Goal: Task Accomplishment & Management: Complete application form

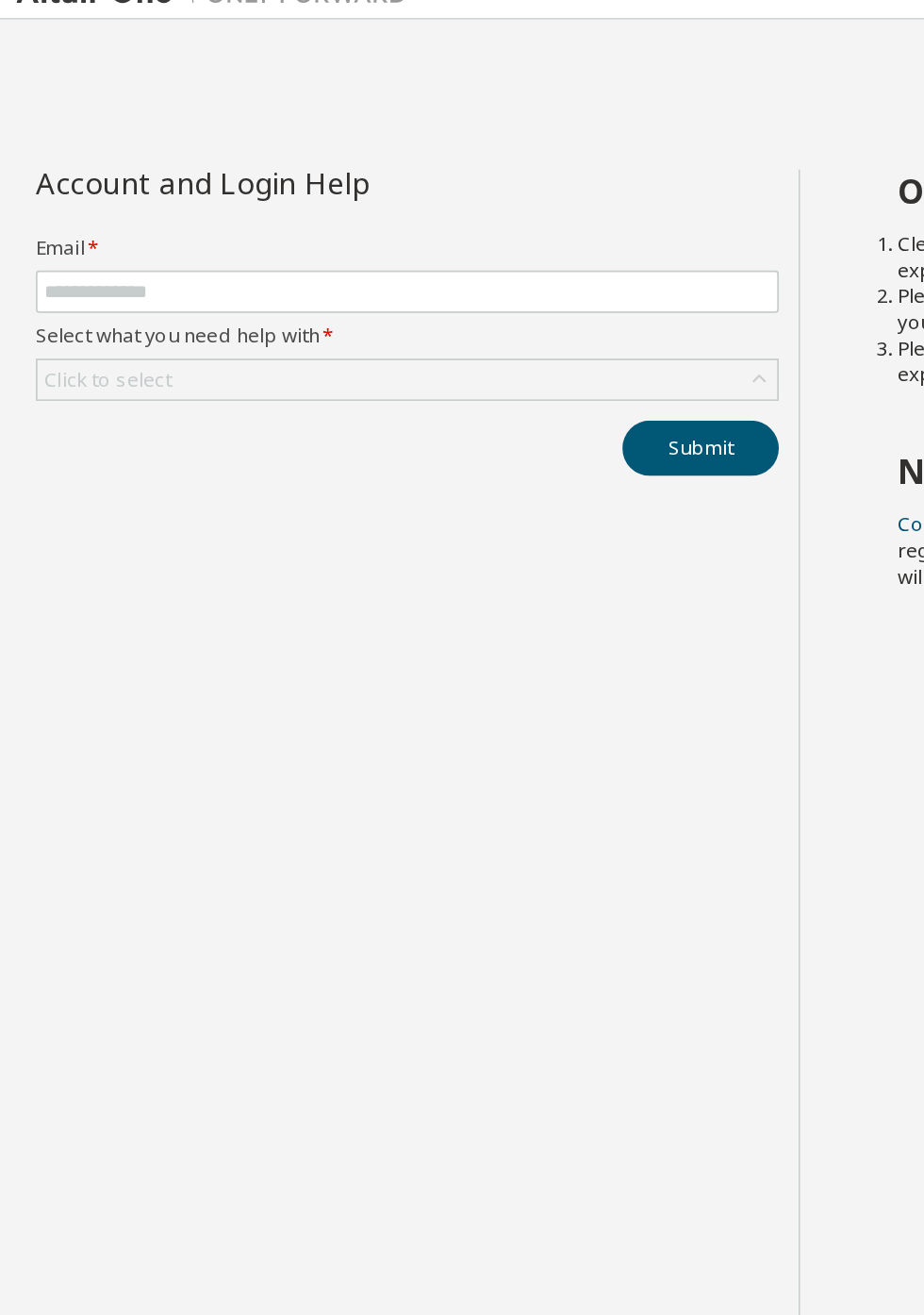
click at [209, 210] on label "Select what you need help with *" at bounding box center [235, 212] width 430 height 15
click at [144, 217] on label "Select what you need help with *" at bounding box center [235, 212] width 430 height 15
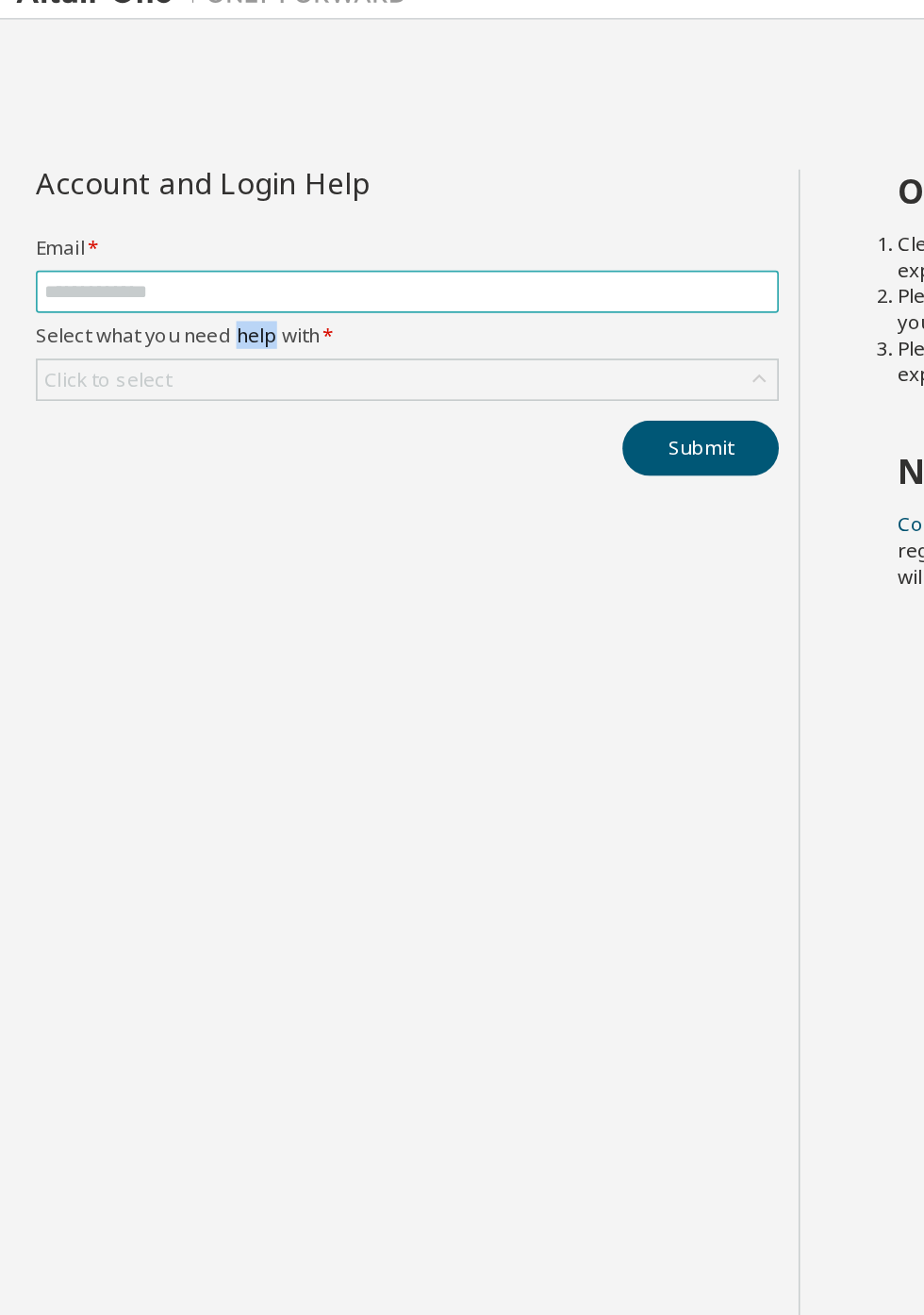
click at [182, 188] on input "text" at bounding box center [236, 187] width 421 height 15
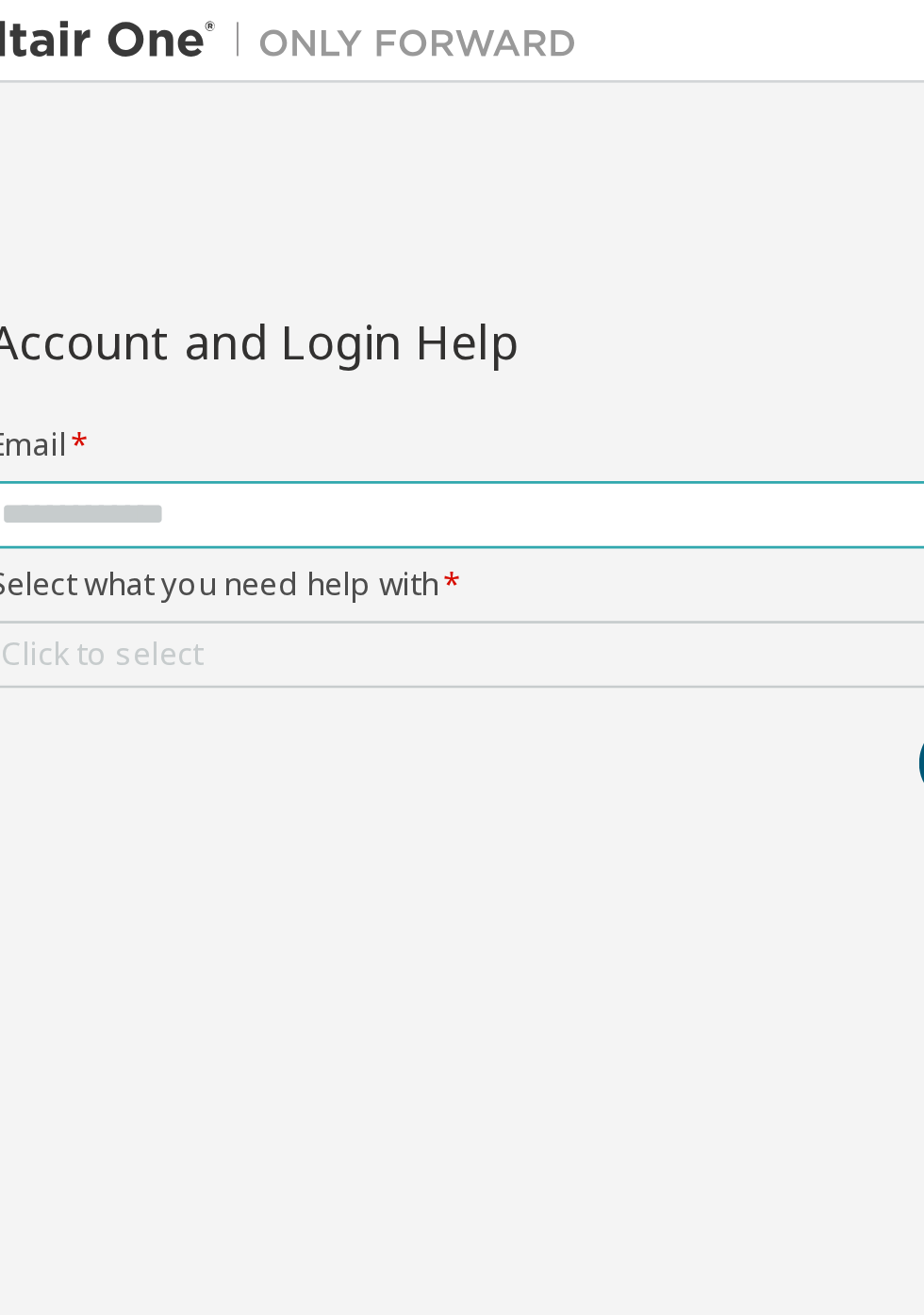
type input "**********"
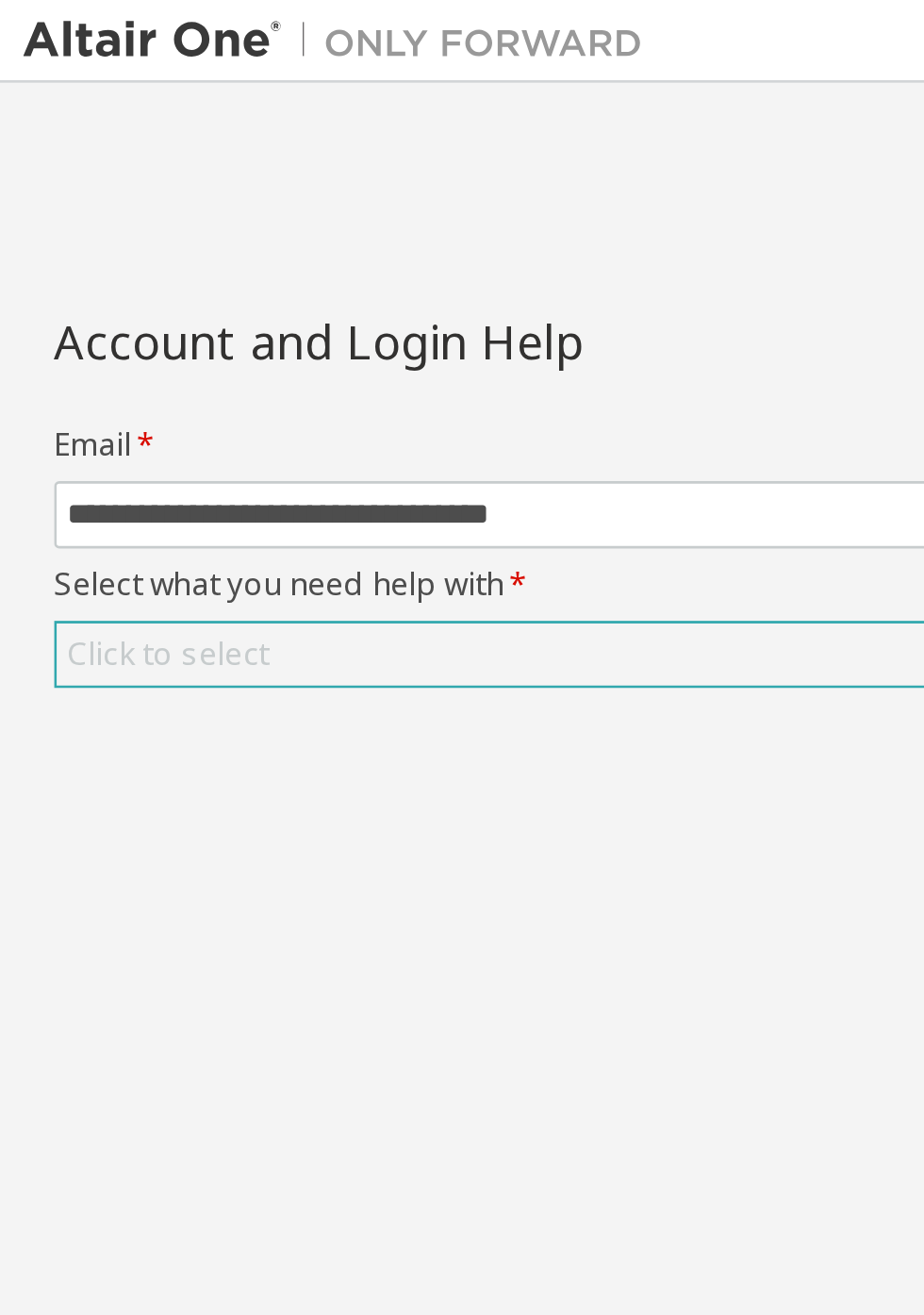
click at [187, 247] on div "Click to select" at bounding box center [235, 238] width 428 height 23
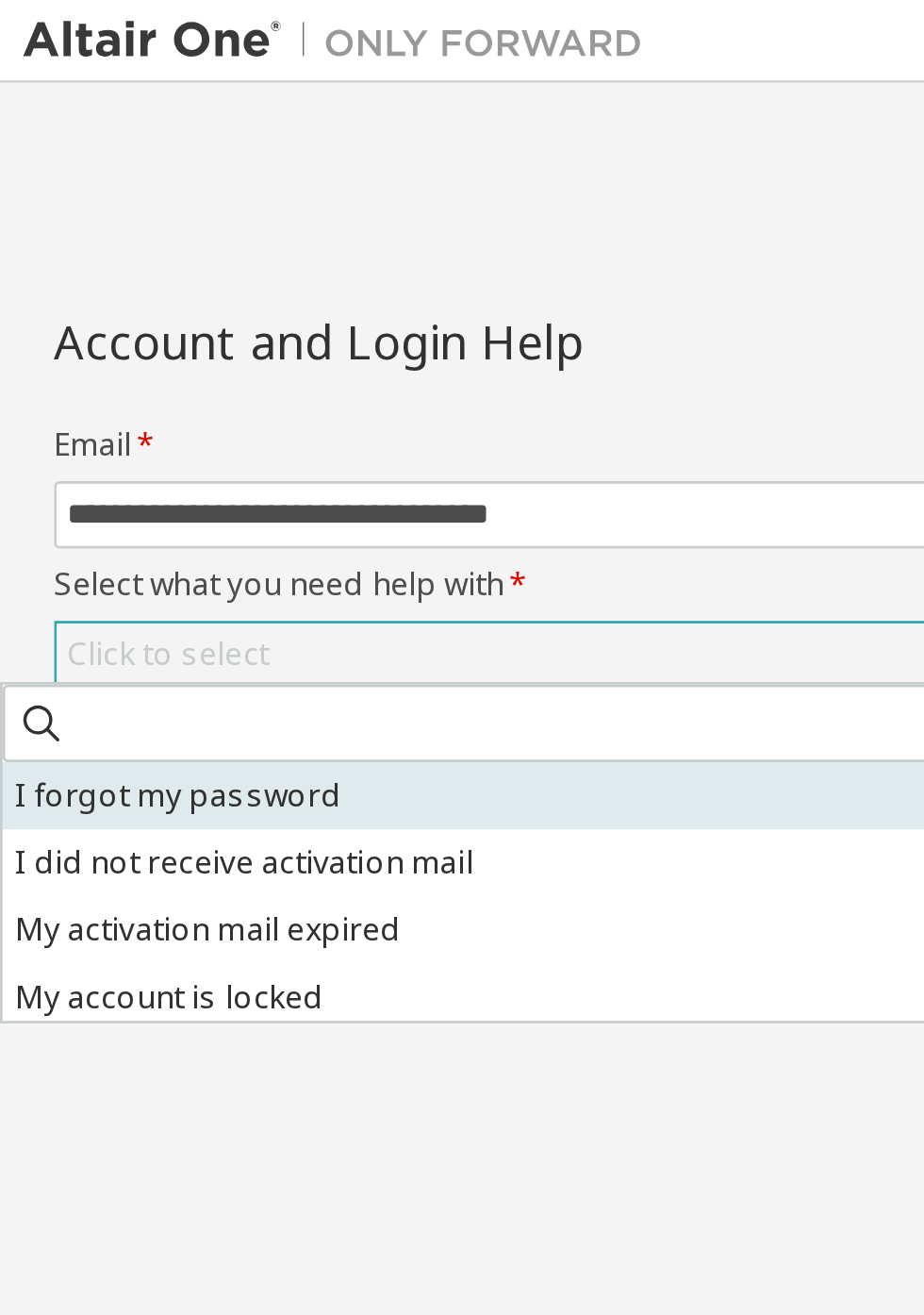
click at [125, 287] on li "I forgot my password" at bounding box center [214, 290] width 426 height 25
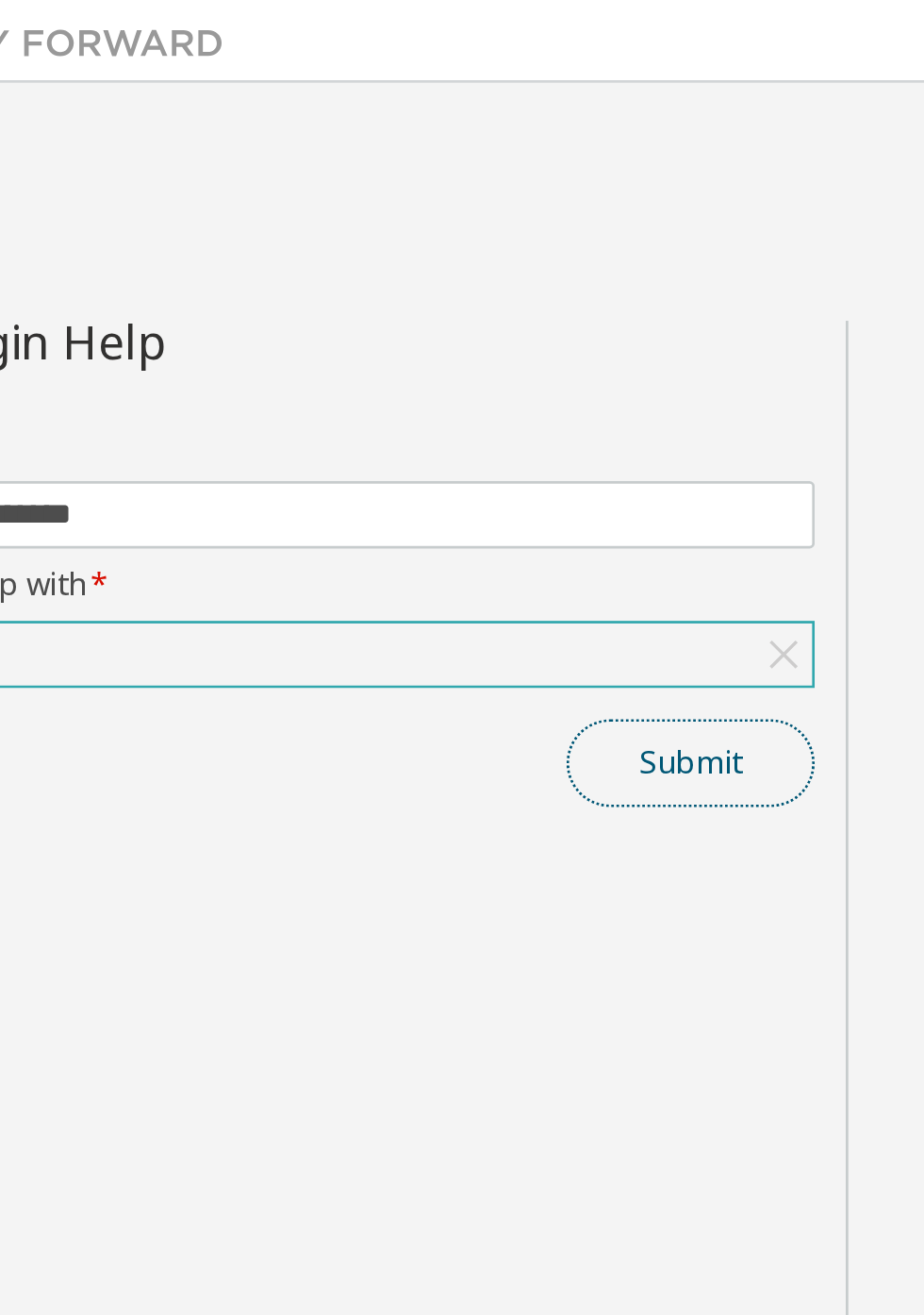
click at [405, 277] on button "Submit" at bounding box center [405, 278] width 91 height 32
